Goal: Find specific fact: Find specific fact

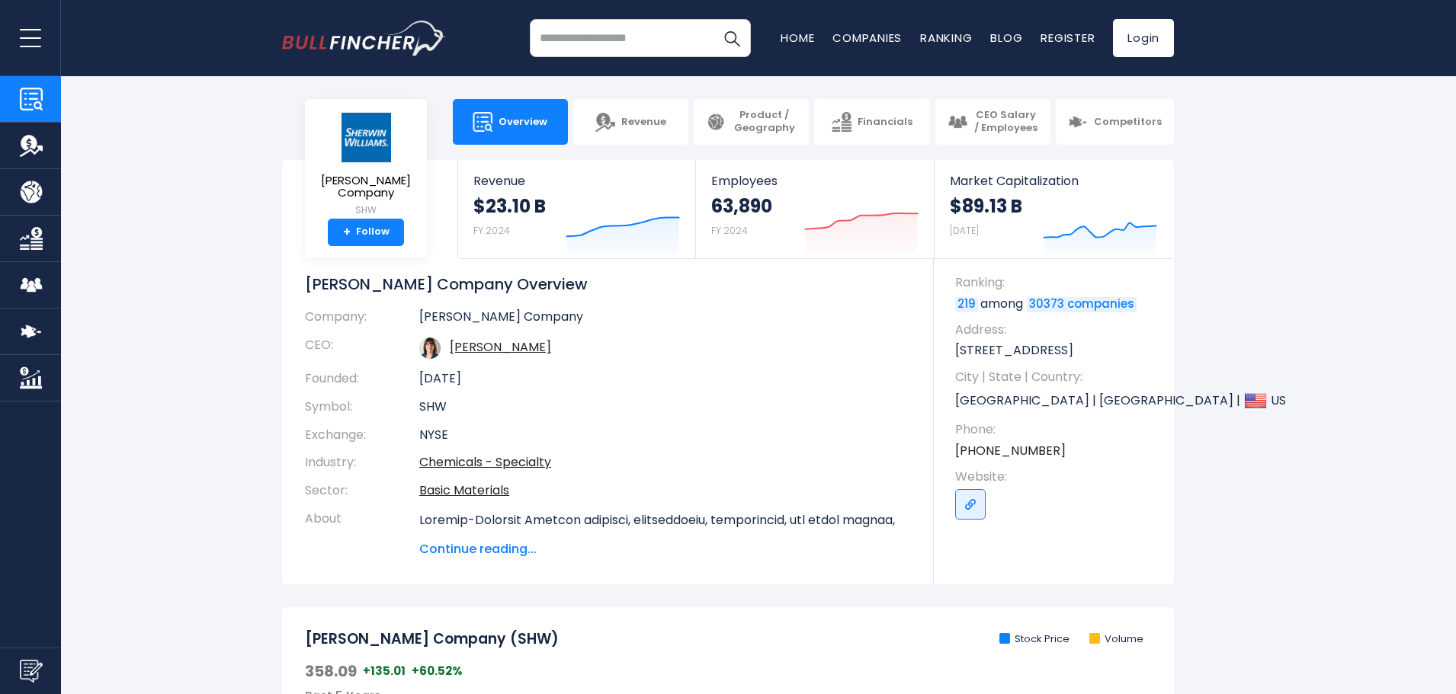
click at [690, 46] on input "search" at bounding box center [640, 38] width 221 height 38
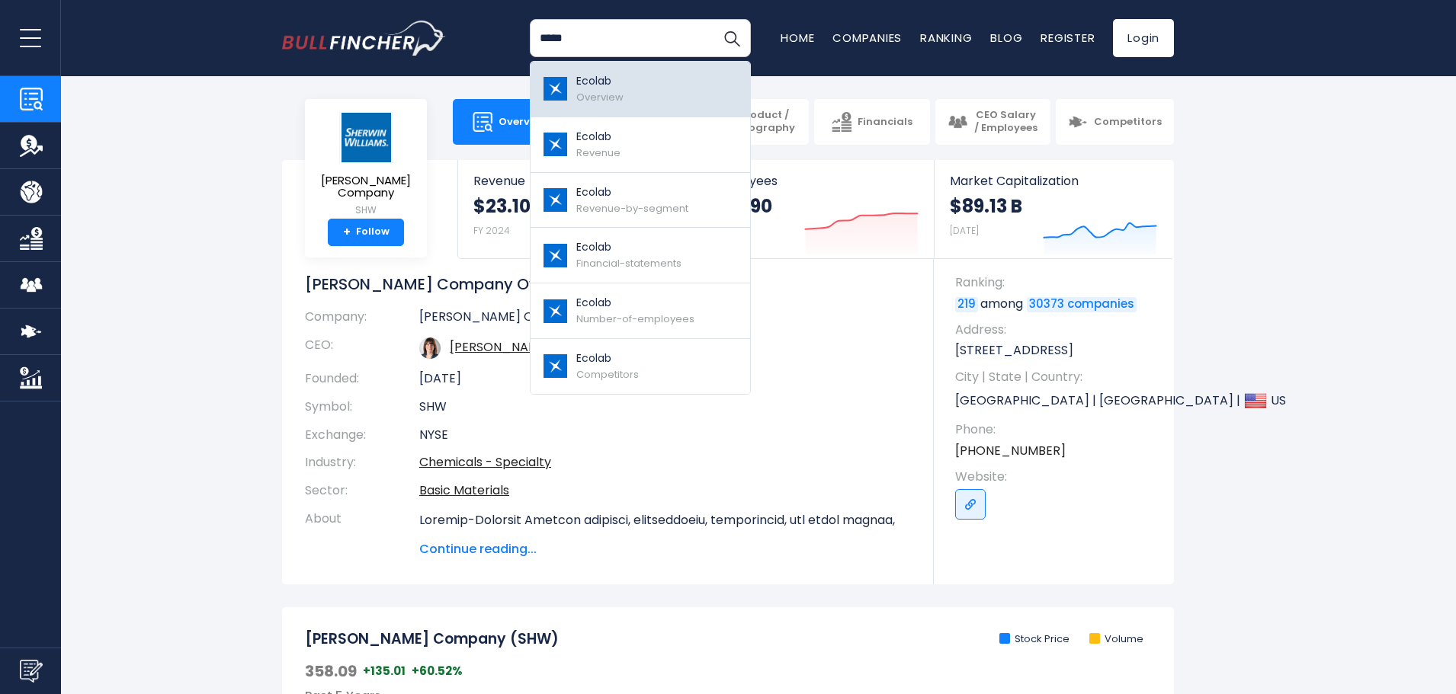
type input "*****"
click at [628, 88] on link "Ecolab Overview" at bounding box center [640, 90] width 220 height 56
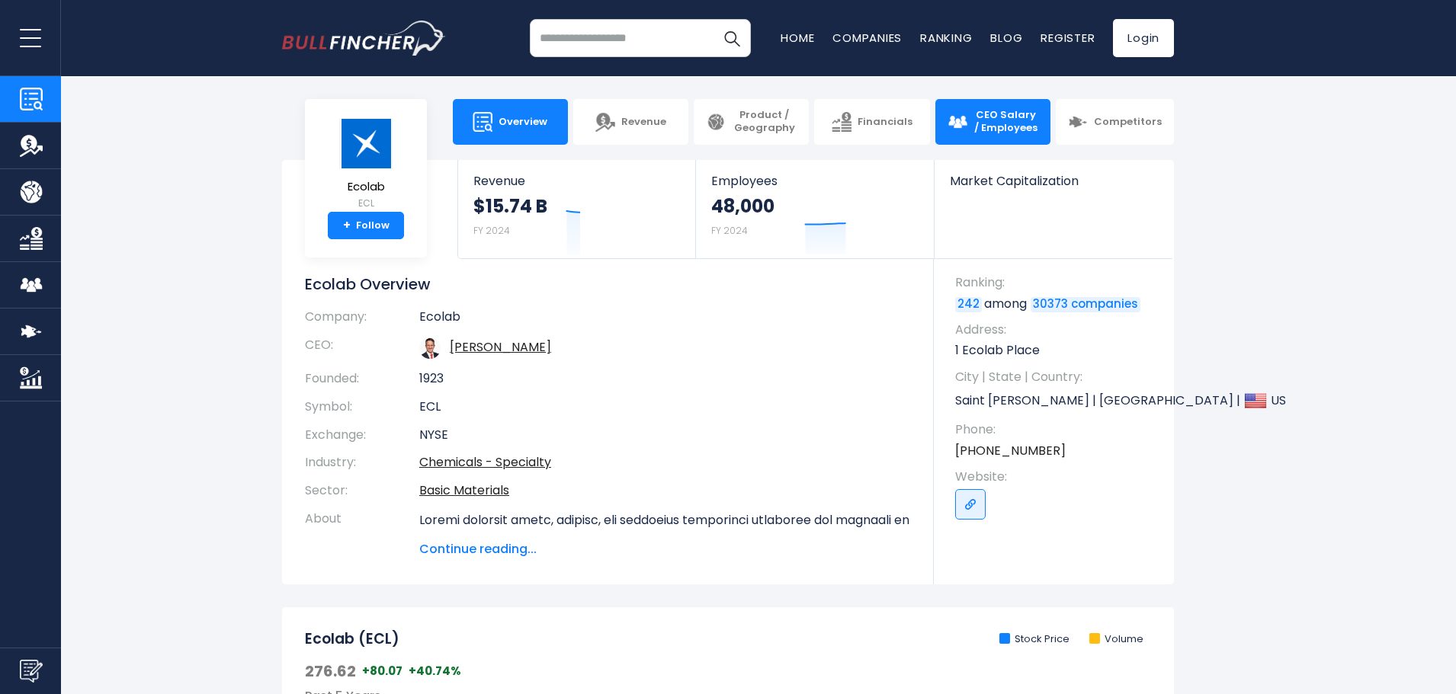
click at [988, 116] on span "CEO Salary / Employees" at bounding box center [1005, 122] width 65 height 26
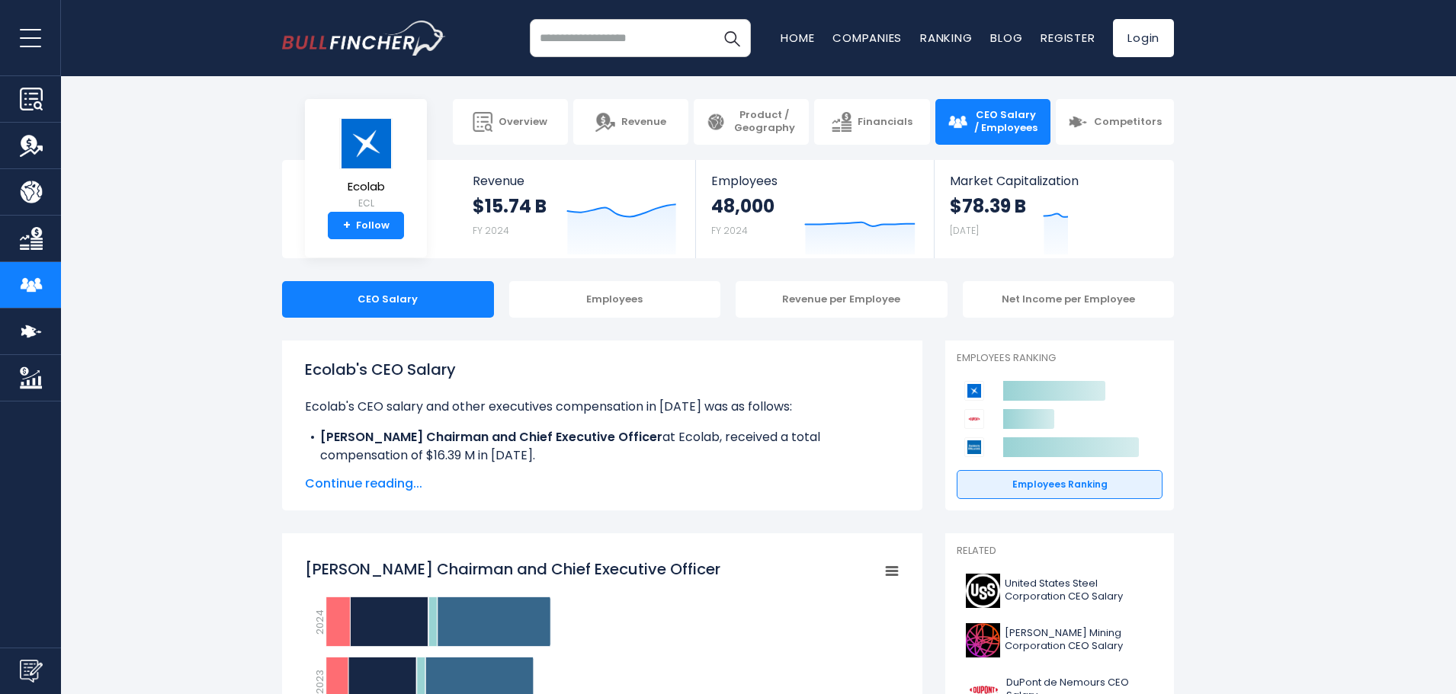
click at [343, 483] on span "Continue reading..." at bounding box center [602, 484] width 595 height 18
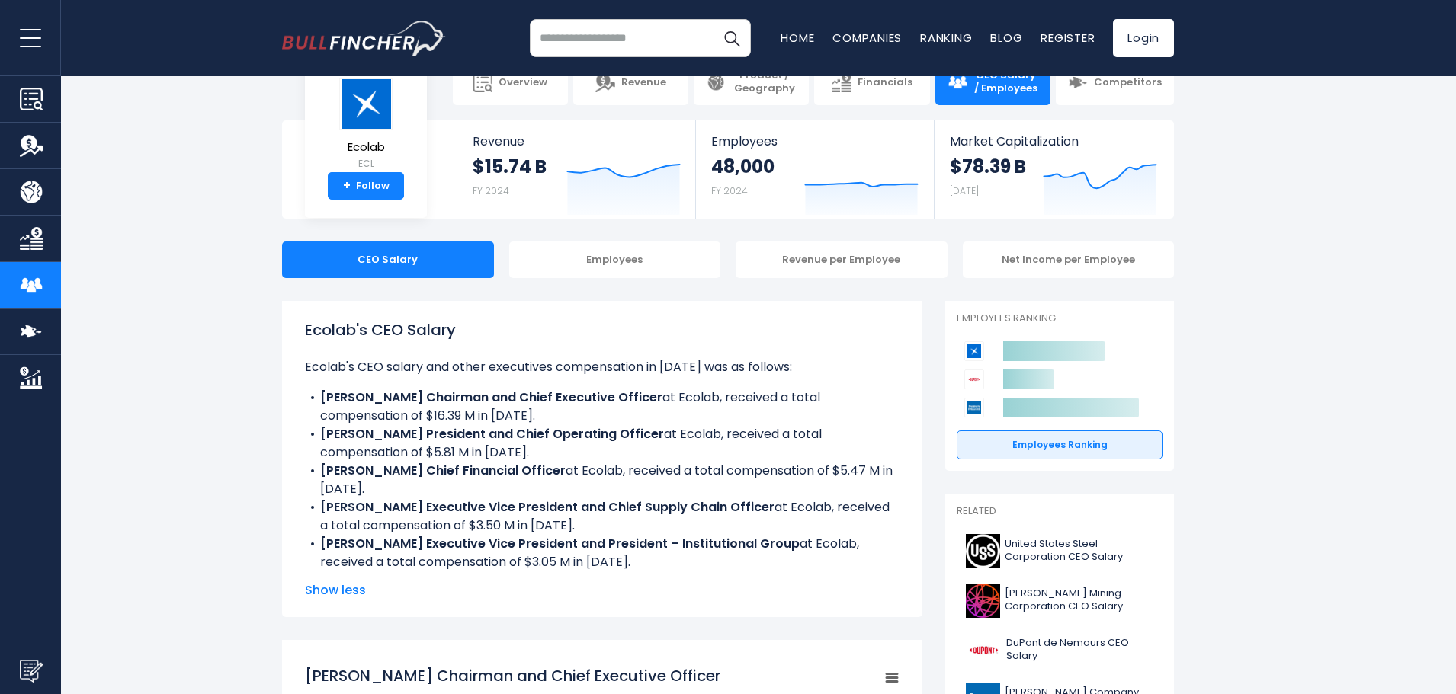
scroll to position [76, 0]
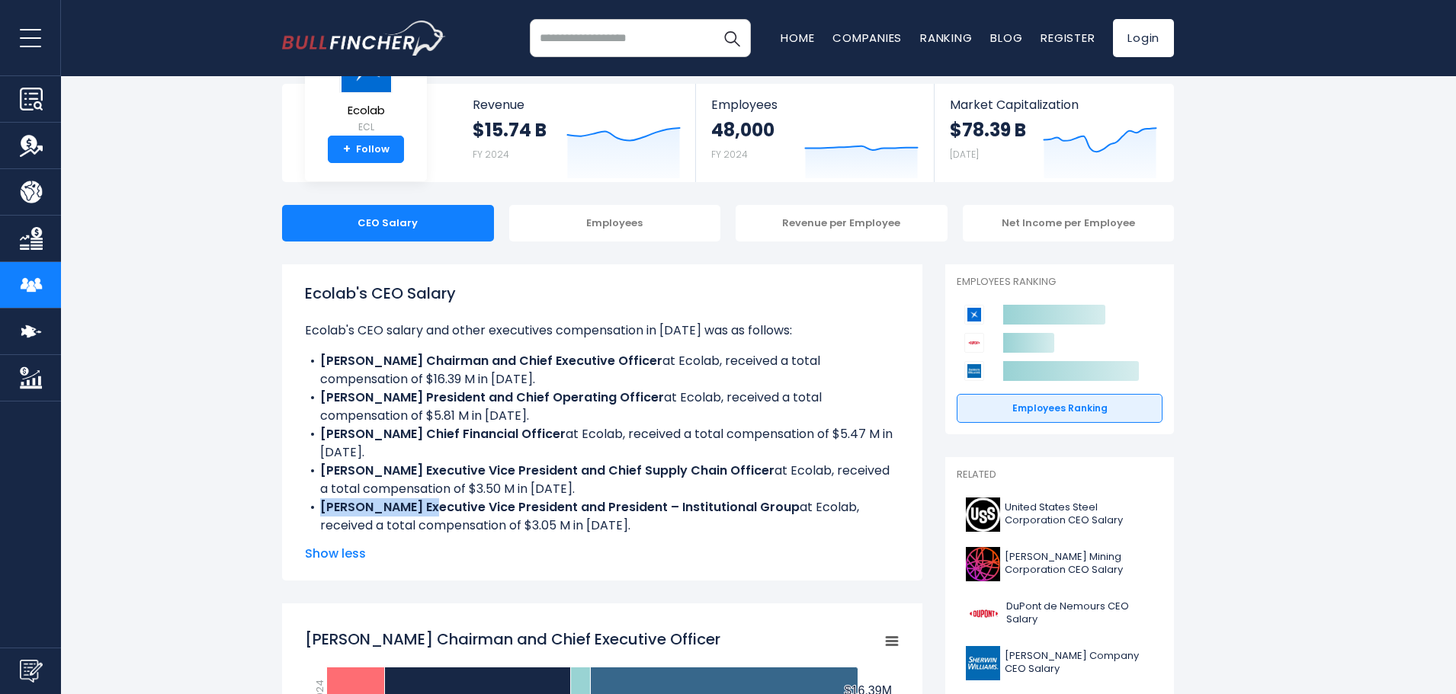
drag, startPoint x: 321, startPoint y: 504, endPoint x: 421, endPoint y: 506, distance: 99.9
click at [421, 506] on b "Gregory B. Cook Executive Vice President and President – Institutional Group" at bounding box center [559, 507] width 479 height 18
copy b "Gregory B. Cook"
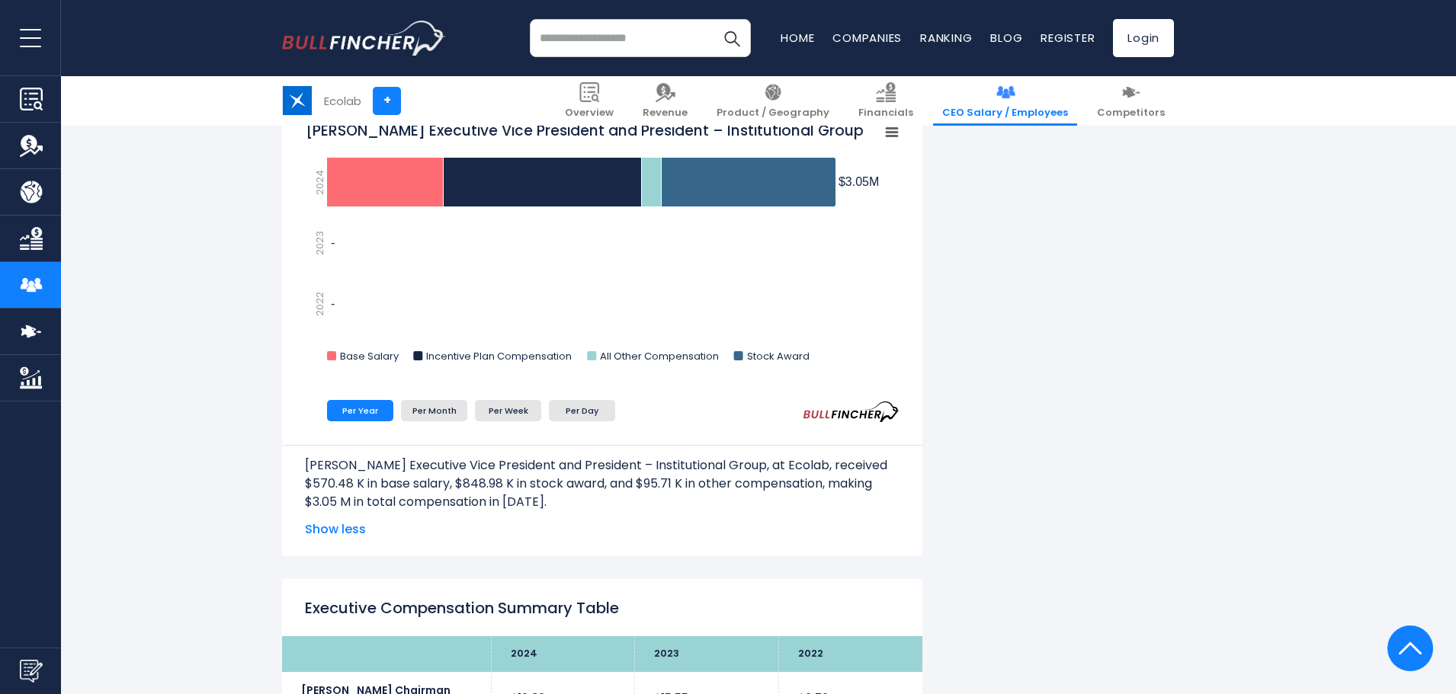
scroll to position [2580, 0]
